Goal: Book appointment/travel/reservation

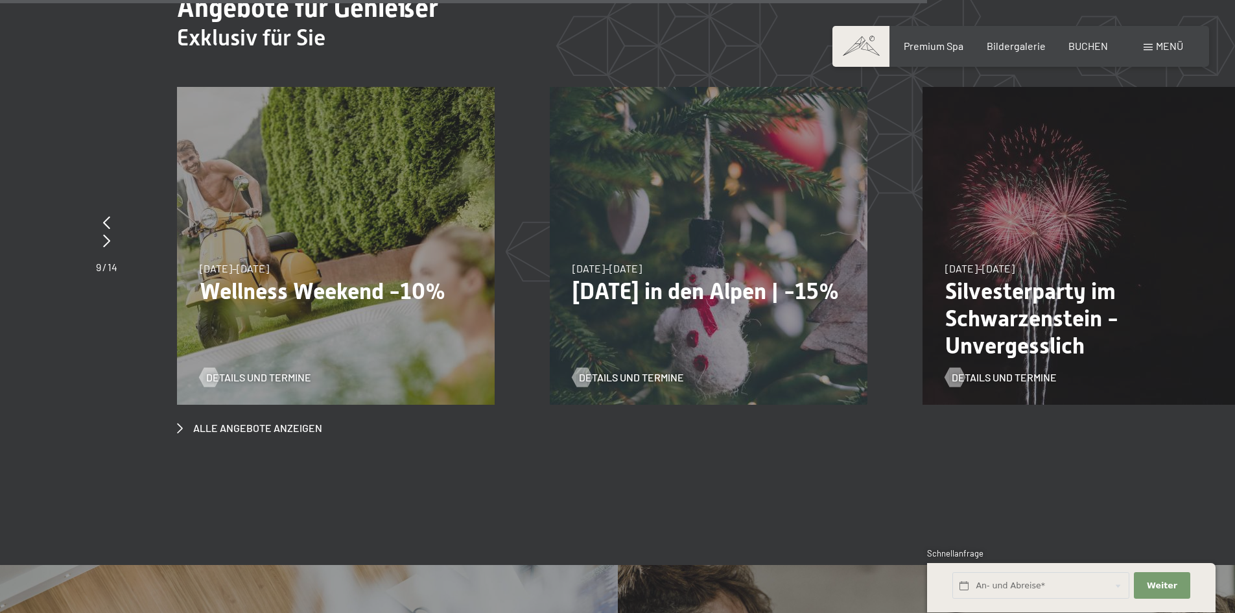
scroll to position [5187, 0]
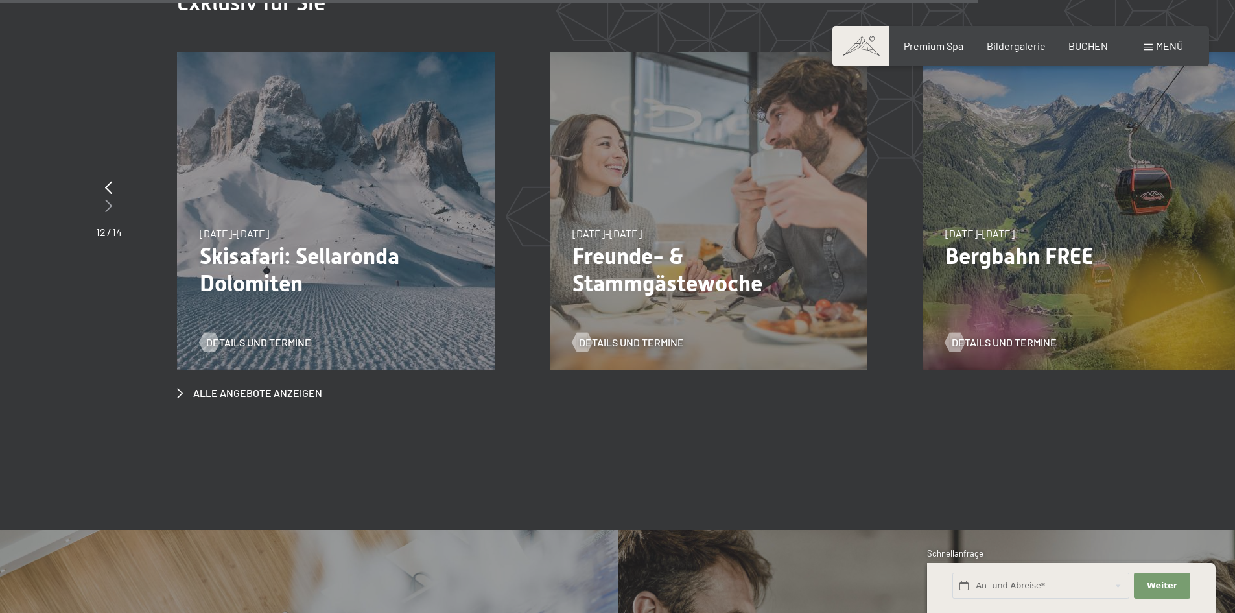
click at [109, 199] on icon at bounding box center [108, 205] width 7 height 13
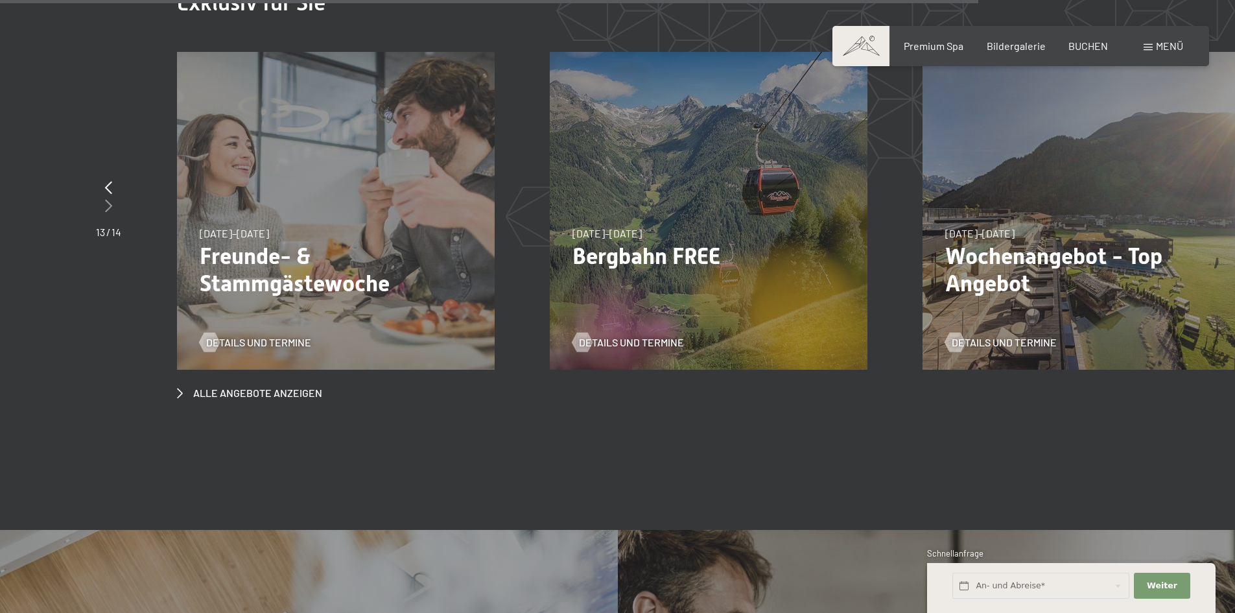
click at [109, 199] on icon at bounding box center [108, 205] width 7 height 13
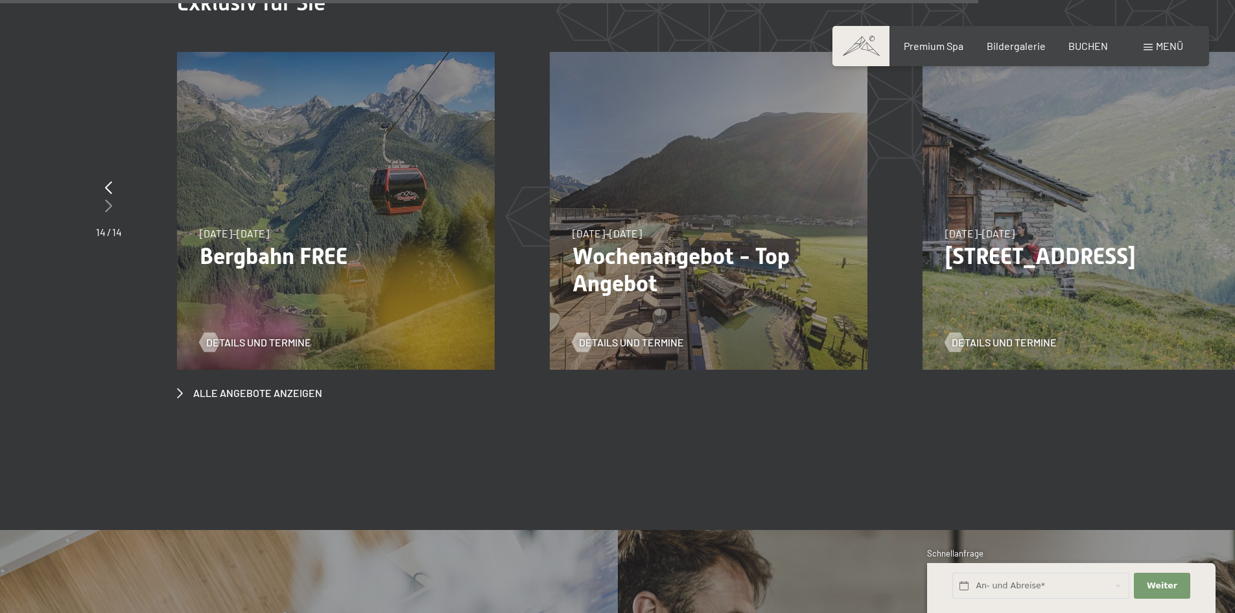
click at [109, 199] on icon at bounding box center [108, 205] width 7 height 13
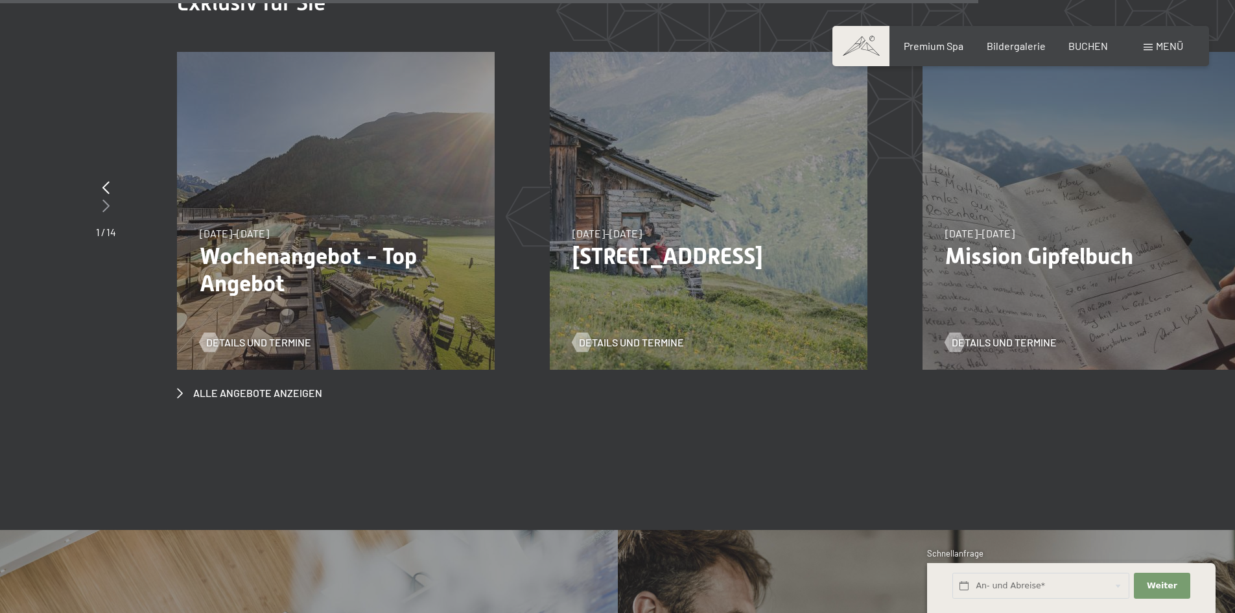
click at [109, 199] on icon at bounding box center [105, 205] width 7 height 13
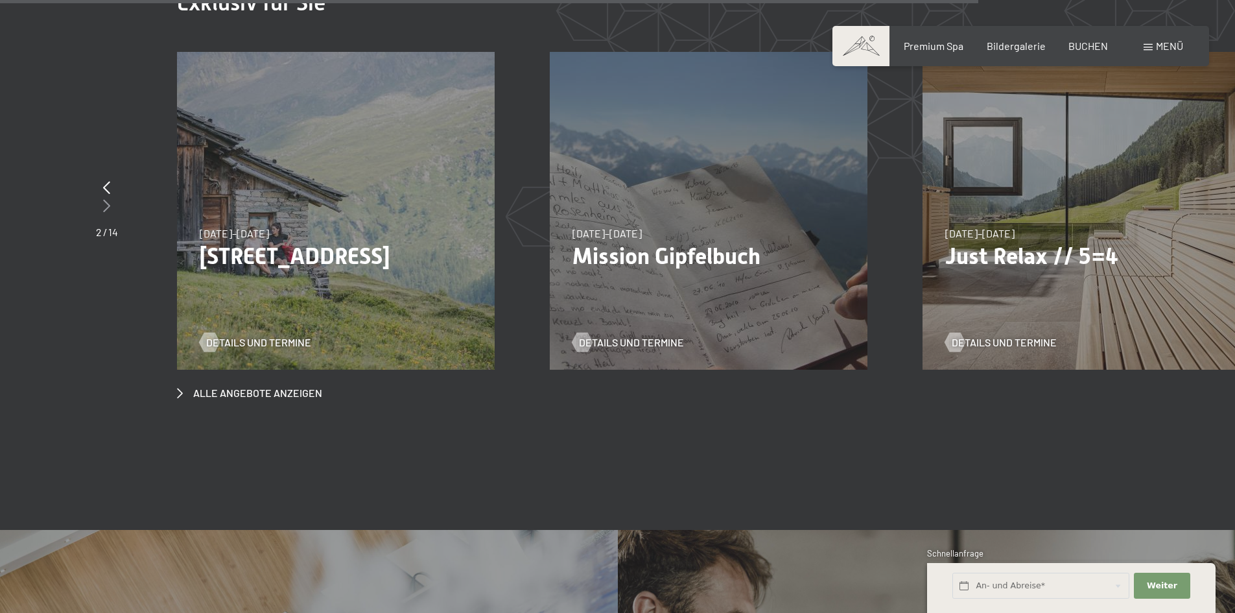
click at [109, 199] on icon at bounding box center [106, 205] width 7 height 13
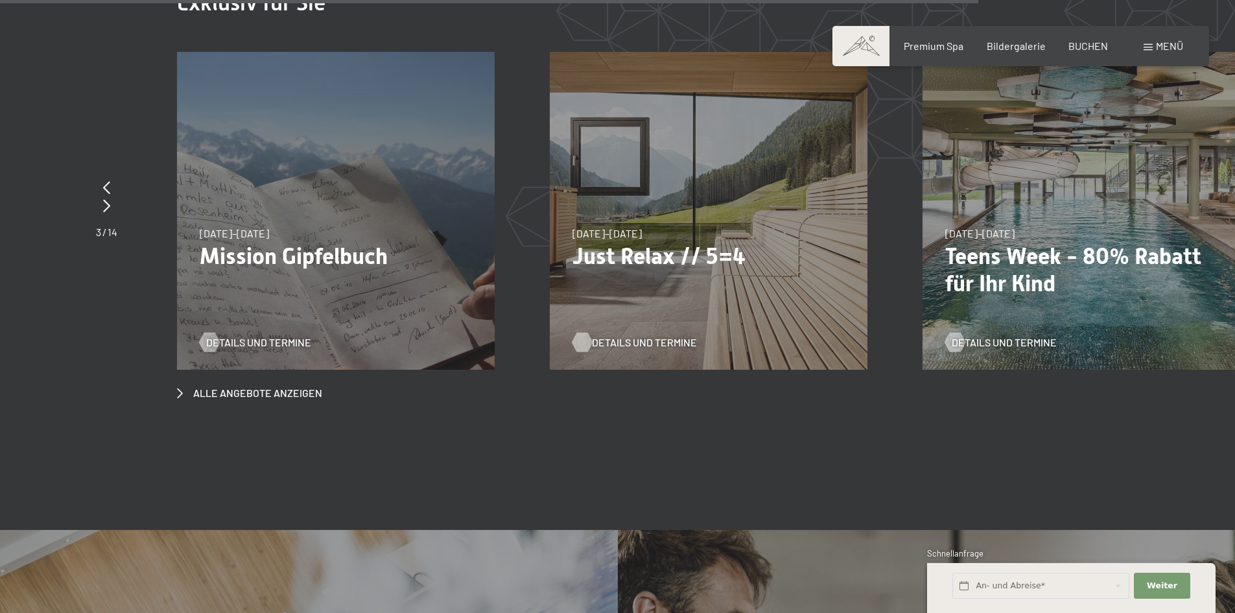
click at [619, 335] on span "Details und Termine" at bounding box center [644, 342] width 105 height 14
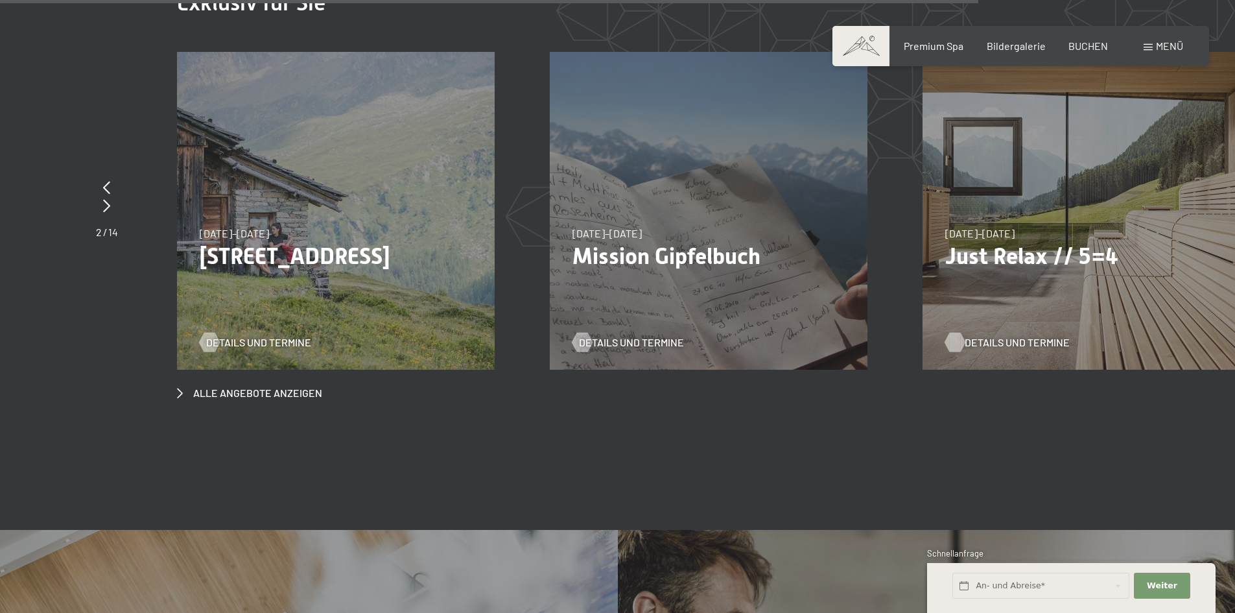
click at [993, 335] on span "Details und Termine" at bounding box center [1017, 342] width 105 height 14
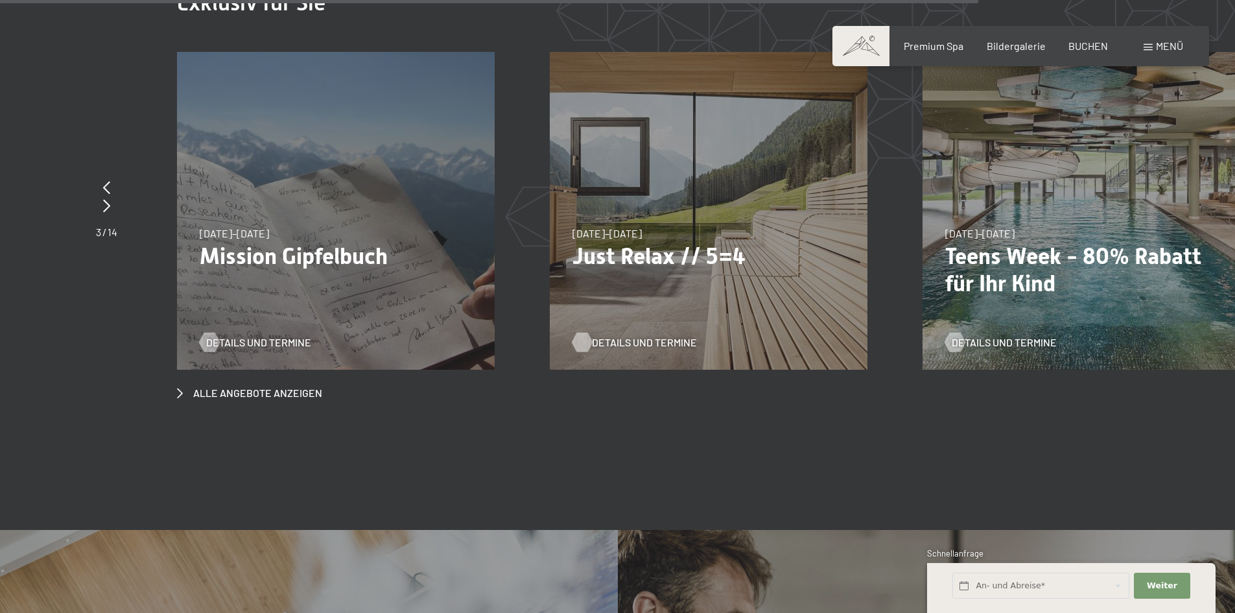
scroll to position [5163, 0]
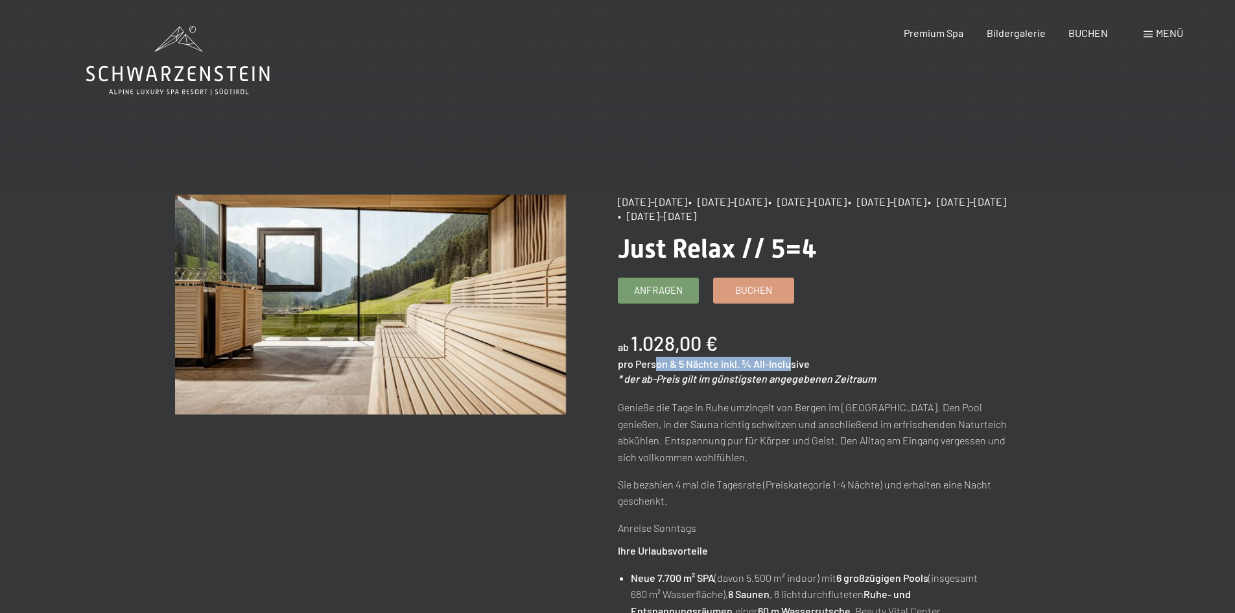
drag, startPoint x: 659, startPoint y: 361, endPoint x: 826, endPoint y: 353, distance: 166.9
click at [794, 359] on div "pro Person & 5 Nächte inkl. ¾ All-Inclusive" at bounding box center [714, 364] width 192 height 14
drag, startPoint x: 729, startPoint y: 200, endPoint x: 807, endPoint y: 211, distance: 79.1
click at [807, 211] on div "18.09.–03.10.2025 • 21.12.–26.12.2025 • 04.01.–23.01.2026 • 08.03.–27.03.2026 •…" at bounding box center [813, 209] width 391 height 29
click at [820, 233] on h1 "Just Relax // 5=4" at bounding box center [813, 248] width 391 height 31
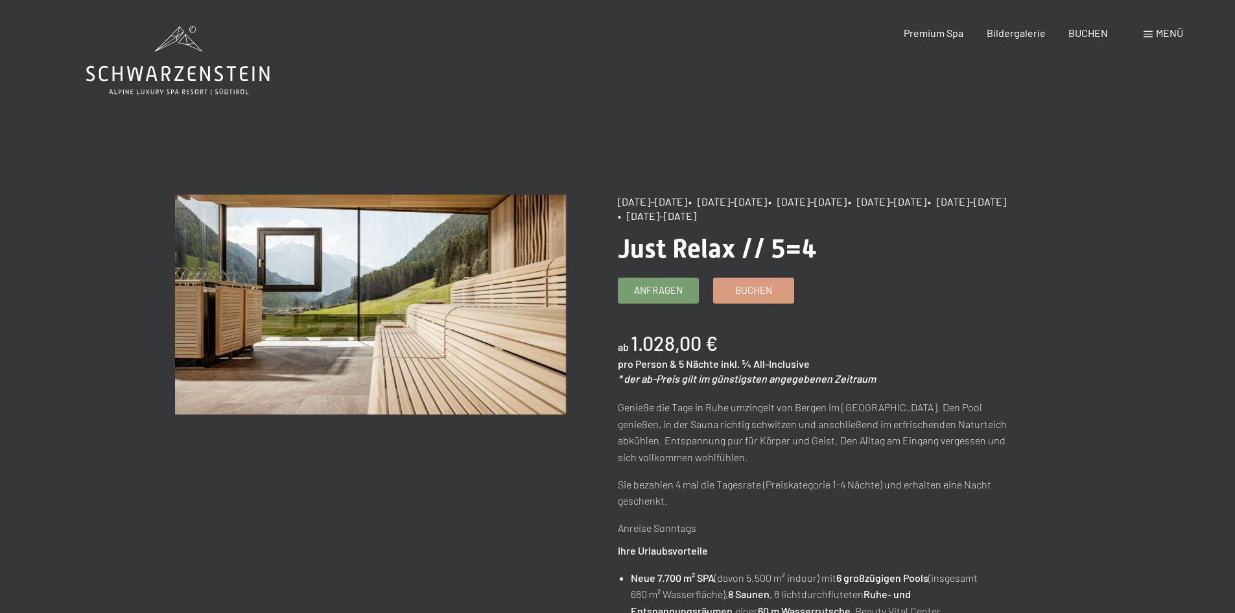
click at [737, 255] on span "Just Relax // 5=4" at bounding box center [717, 248] width 199 height 30
click at [806, 250] on span "Just Relax // 5=4" at bounding box center [717, 248] width 199 height 30
click at [839, 257] on h1 "Just Relax // 5=4" at bounding box center [813, 248] width 391 height 31
